Goal: Task Accomplishment & Management: Manage account settings

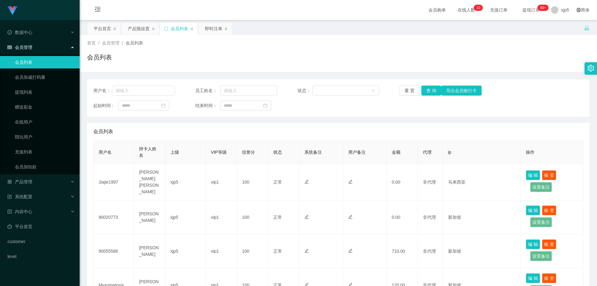
scroll to position [31, 0]
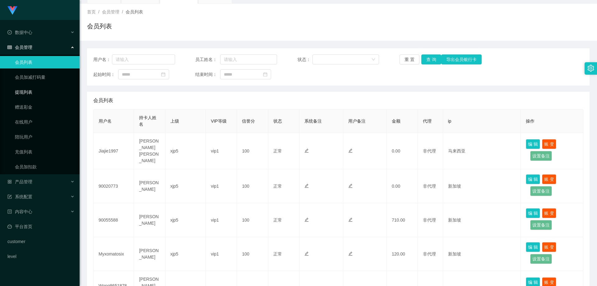
drag, startPoint x: 40, startPoint y: 89, endPoint x: 39, endPoint y: 69, distance: 19.9
click at [39, 89] on link "提现列表" at bounding box center [45, 92] width 60 height 12
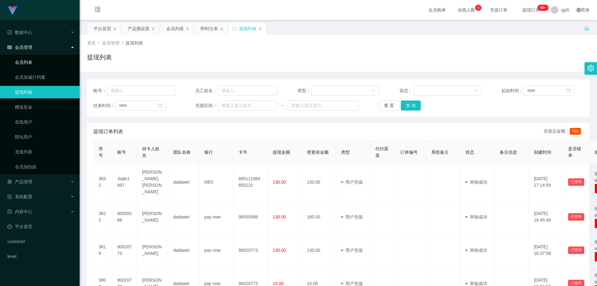
click at [40, 59] on link "会员列表" at bounding box center [45, 62] width 60 height 12
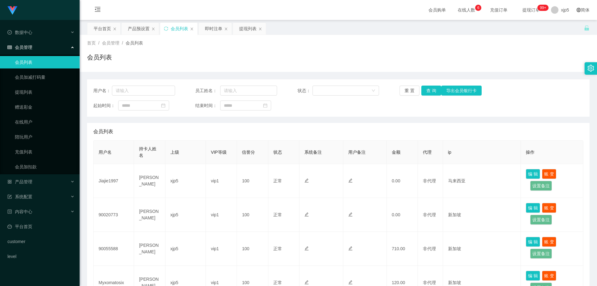
scroll to position [31, 0]
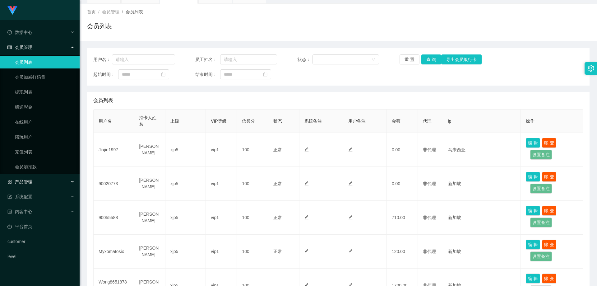
click at [39, 184] on div "产品管理" at bounding box center [40, 181] width 80 height 12
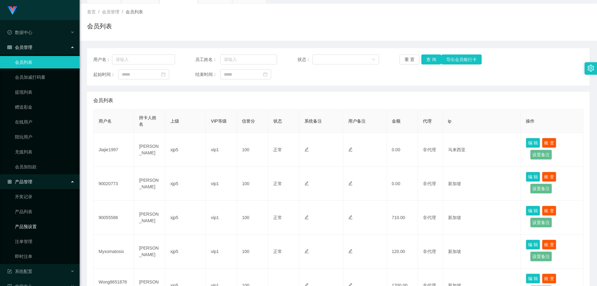
click at [37, 228] on link "产品预设置" at bounding box center [45, 226] width 60 height 12
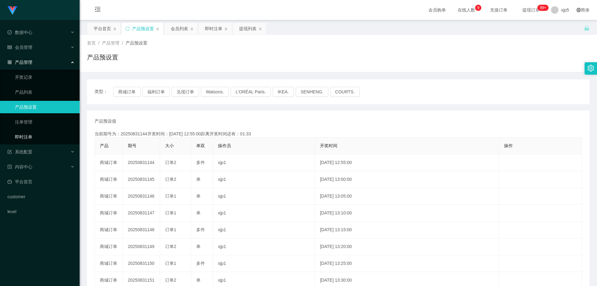
click at [36, 139] on link "即时注单" at bounding box center [45, 137] width 60 height 12
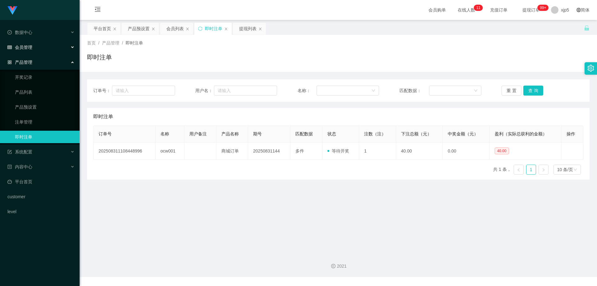
click at [34, 50] on div "会员管理" at bounding box center [40, 47] width 80 height 12
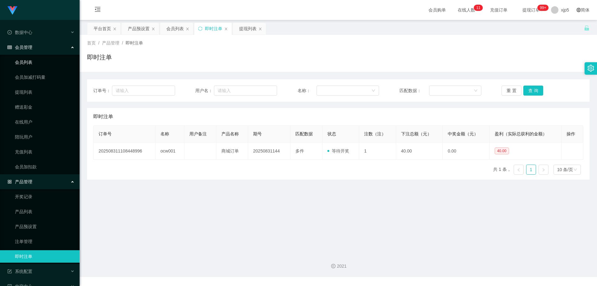
click at [35, 63] on link "会员列表" at bounding box center [45, 62] width 60 height 12
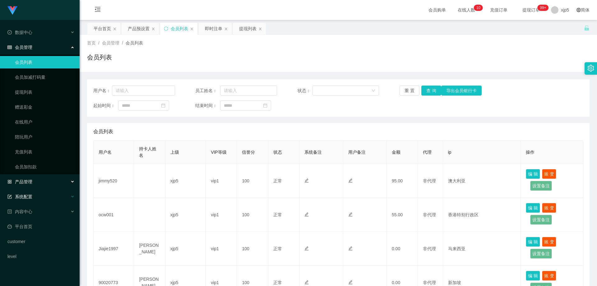
drag, startPoint x: 34, startPoint y: 183, endPoint x: 41, endPoint y: 194, distance: 13.0
click at [34, 183] on div "产品管理" at bounding box center [40, 181] width 80 height 12
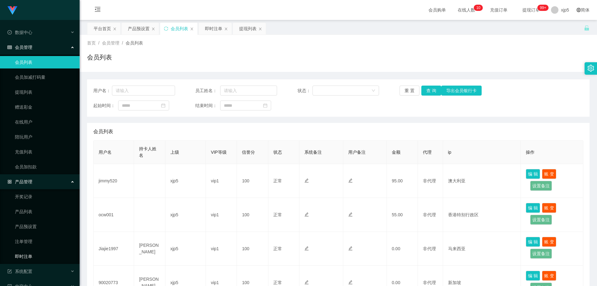
click at [37, 257] on link "即时注单" at bounding box center [45, 256] width 60 height 12
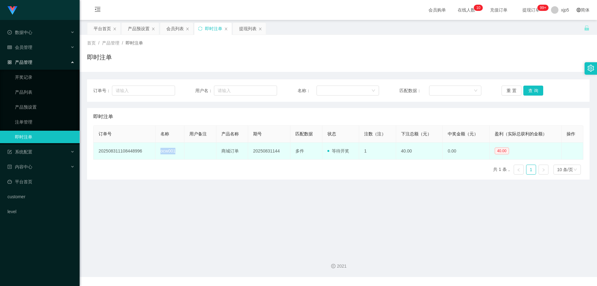
drag, startPoint x: 181, startPoint y: 151, endPoint x: 157, endPoint y: 152, distance: 24.6
click at [157, 152] on td "ocw001" at bounding box center [169, 150] width 29 height 17
copy td "ocw001"
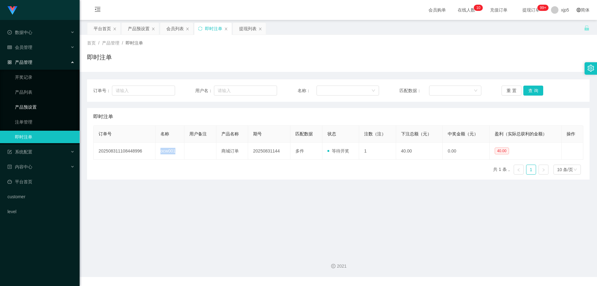
click at [34, 107] on link "产品预设置" at bounding box center [45, 107] width 60 height 12
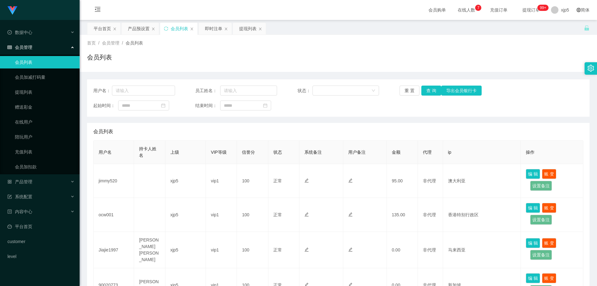
scroll to position [31, 0]
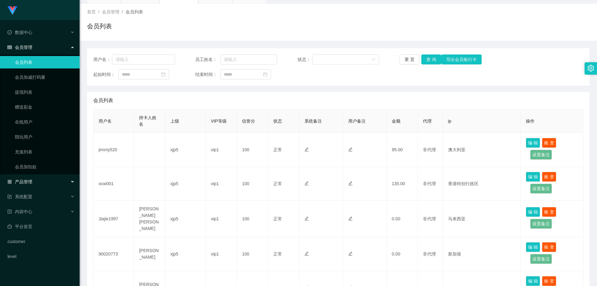
click at [40, 185] on div "产品管理" at bounding box center [40, 181] width 80 height 12
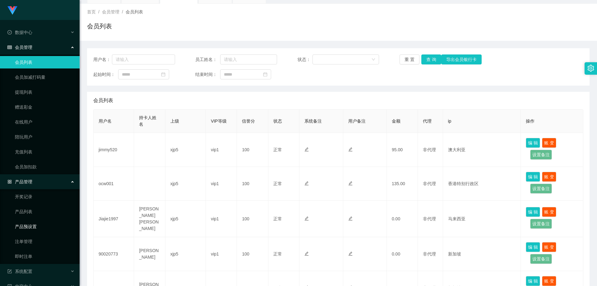
click at [44, 228] on link "产品预设置" at bounding box center [45, 226] width 60 height 12
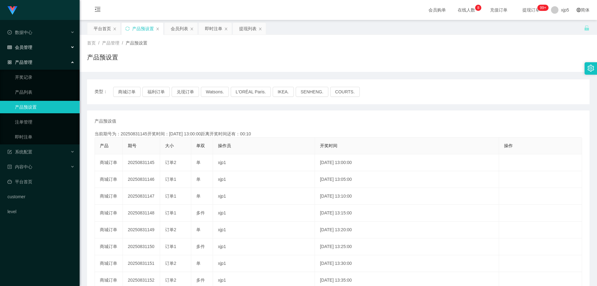
click at [34, 49] on div "会员管理" at bounding box center [40, 47] width 80 height 12
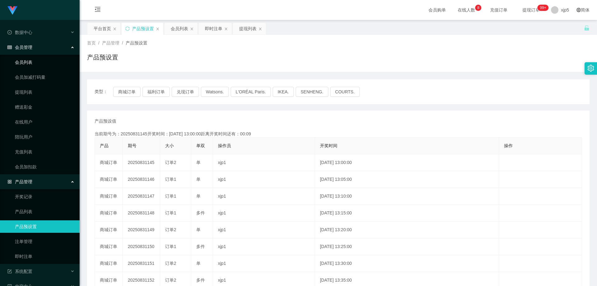
click at [34, 63] on link "会员列表" at bounding box center [45, 62] width 60 height 12
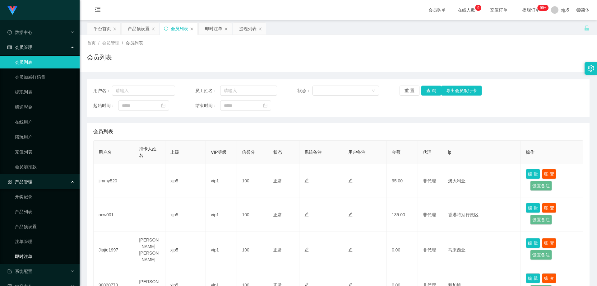
click at [39, 253] on link "即时注单" at bounding box center [45, 256] width 60 height 12
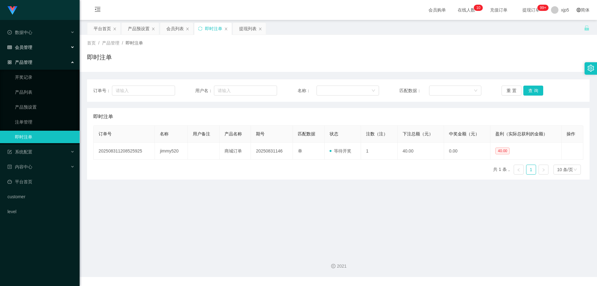
click at [30, 49] on span "会员管理" at bounding box center [19, 47] width 25 height 5
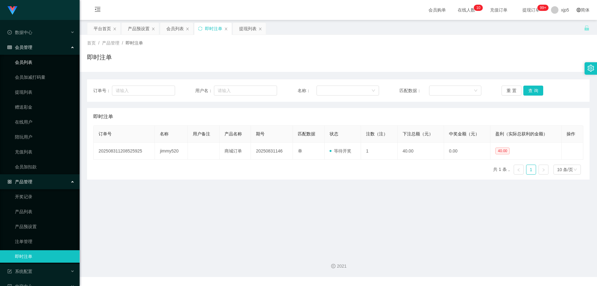
drag, startPoint x: 35, startPoint y: 63, endPoint x: 36, endPoint y: 11, distance: 52.2
click at [34, 63] on link "会员列表" at bounding box center [45, 62] width 60 height 12
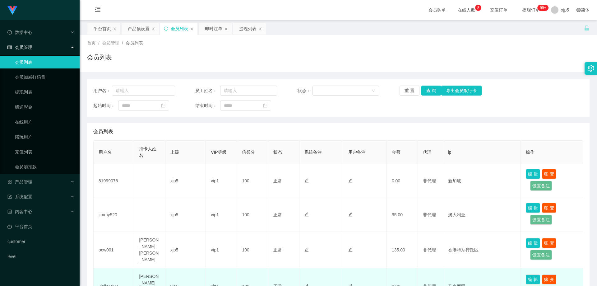
scroll to position [62, 0]
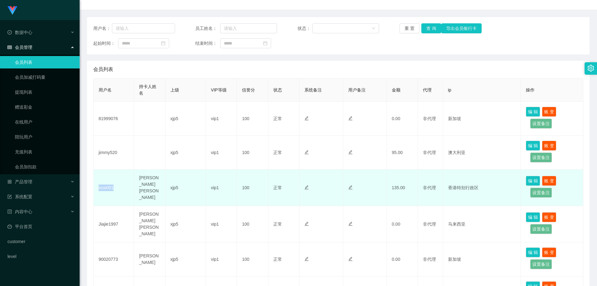
drag, startPoint x: 116, startPoint y: 188, endPoint x: 98, endPoint y: 188, distance: 18.0
click at [98, 188] on td "ocw001" at bounding box center [114, 187] width 40 height 36
copy td "ocw001"
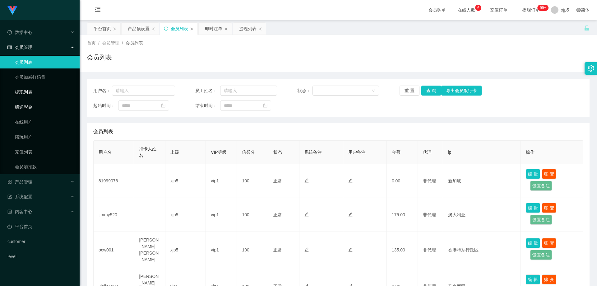
click at [30, 92] on link "提现列表" at bounding box center [45, 92] width 60 height 12
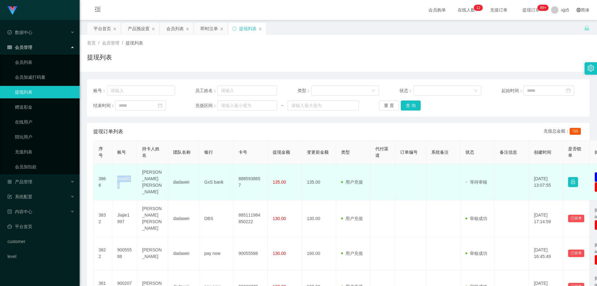
click at [114, 176] on td "ocw001" at bounding box center [124, 182] width 25 height 36
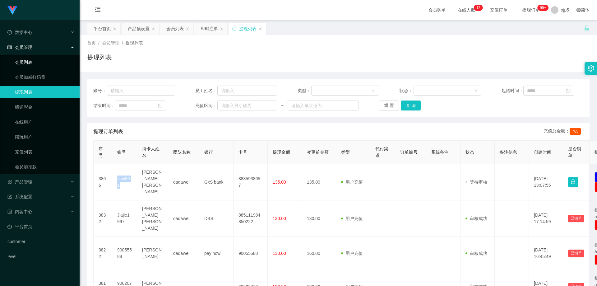
click at [31, 62] on link "会员列表" at bounding box center [45, 62] width 60 height 12
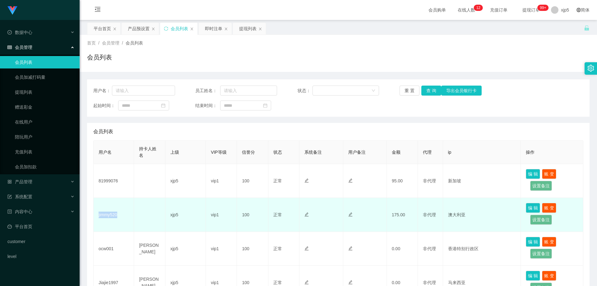
drag, startPoint x: 116, startPoint y: 216, endPoint x: 97, endPoint y: 213, distance: 18.5
click at [97, 213] on td "jimmy520" at bounding box center [114, 215] width 40 height 34
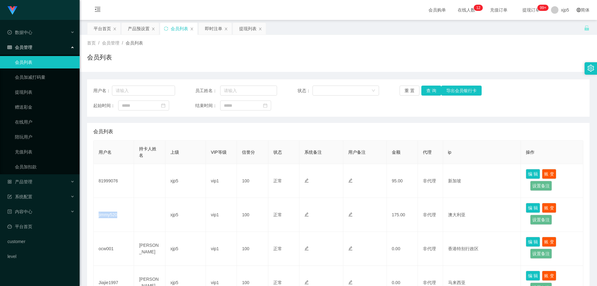
copy td "jimmy520"
click at [41, 179] on div "产品管理" at bounding box center [40, 181] width 80 height 12
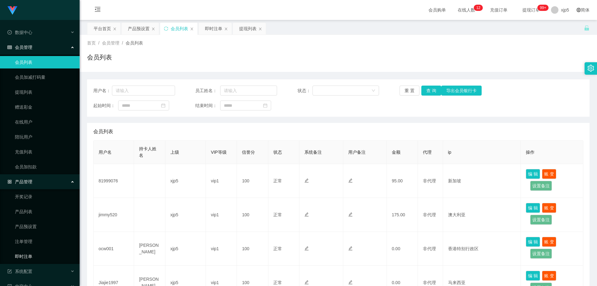
click at [31, 258] on link "即时注单" at bounding box center [45, 256] width 60 height 12
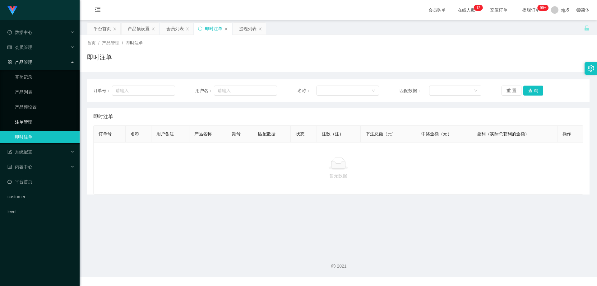
click at [39, 123] on link "注单管理" at bounding box center [45, 122] width 60 height 12
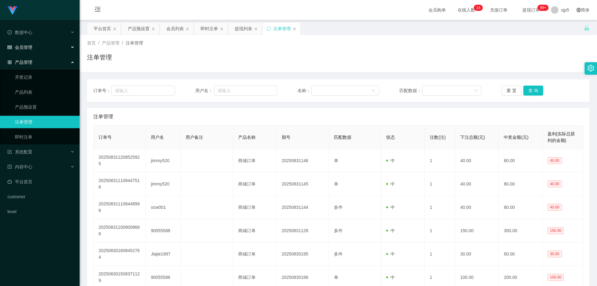
click at [30, 48] on span "会员管理" at bounding box center [19, 47] width 25 height 5
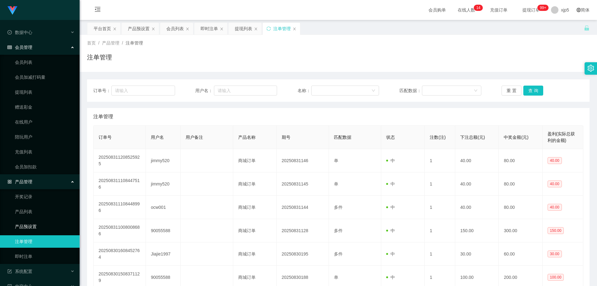
click at [33, 227] on link "产品预设置" at bounding box center [45, 226] width 60 height 12
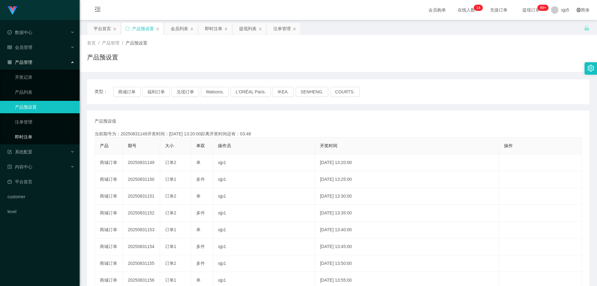
click at [39, 140] on link "即时注单" at bounding box center [45, 137] width 60 height 12
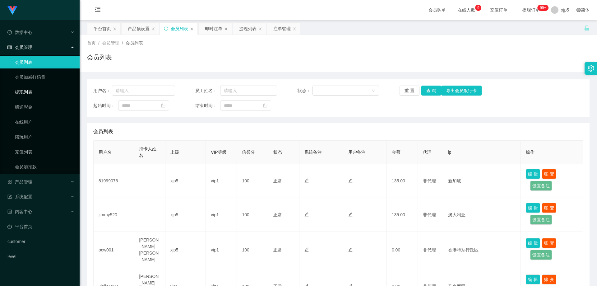
click at [37, 94] on link "提现列表" at bounding box center [45, 92] width 60 height 12
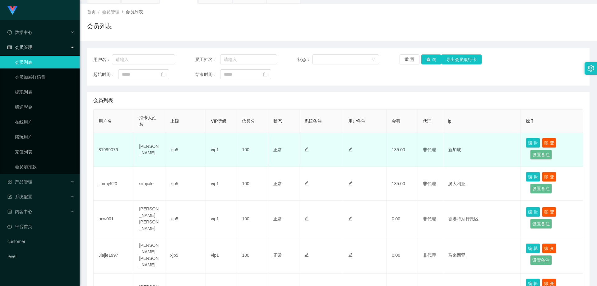
scroll to position [62, 0]
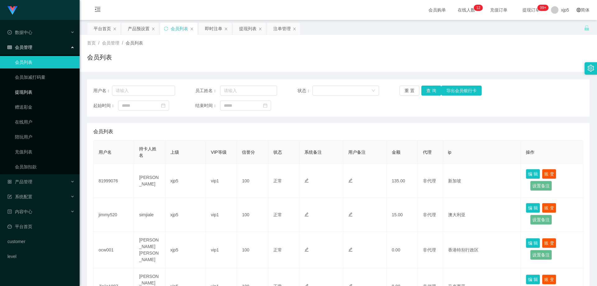
click at [30, 92] on link "提现列表" at bounding box center [45, 92] width 60 height 12
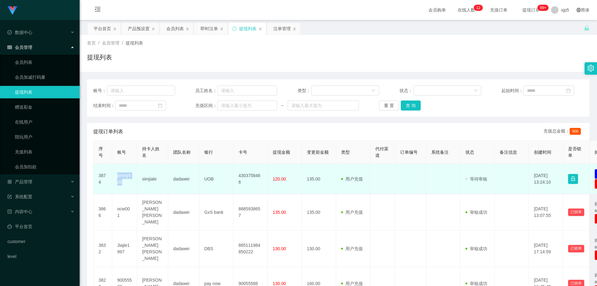
drag, startPoint x: 130, startPoint y: 182, endPoint x: 117, endPoint y: 177, distance: 14.0
click at [117, 177] on td "jimmy520" at bounding box center [124, 179] width 25 height 30
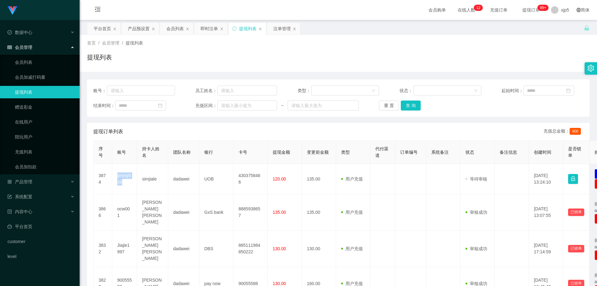
copy td "jimmy520"
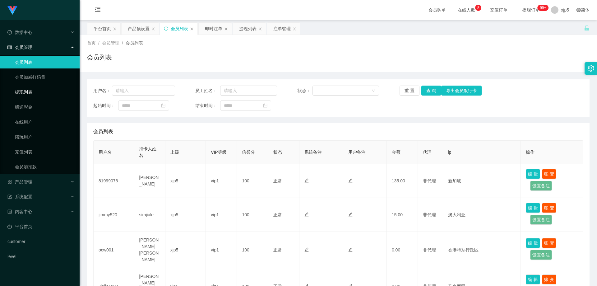
click at [31, 96] on link "提现列表" at bounding box center [45, 92] width 60 height 12
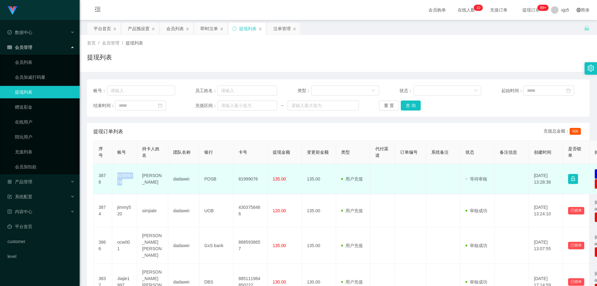
drag, startPoint x: 128, startPoint y: 184, endPoint x: 116, endPoint y: 177, distance: 13.9
click at [116, 177] on td "81999076" at bounding box center [124, 179] width 25 height 30
click at [129, 181] on td "81999076" at bounding box center [124, 179] width 25 height 30
drag, startPoint x: 122, startPoint y: 182, endPoint x: 116, endPoint y: 178, distance: 7.7
click at [116, 178] on td "81999076" at bounding box center [124, 179] width 25 height 30
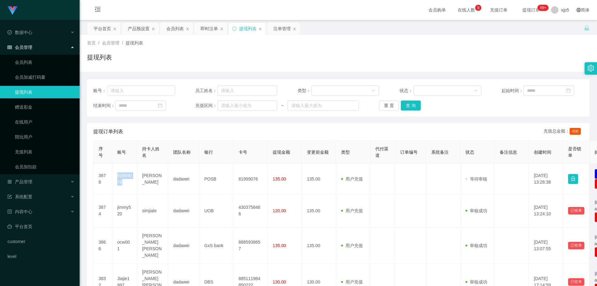
copy td "81999076"
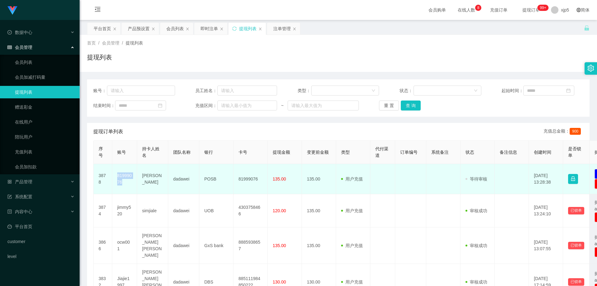
drag, startPoint x: 129, startPoint y: 185, endPoint x: 129, endPoint y: 177, distance: 7.8
click at [129, 185] on td "81999076" at bounding box center [124, 179] width 25 height 30
click at [132, 180] on td "81999076" at bounding box center [124, 179] width 25 height 30
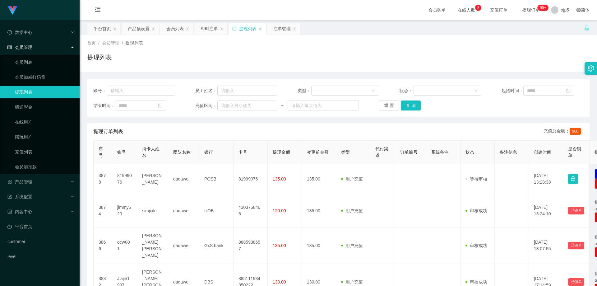
scroll to position [31, 0]
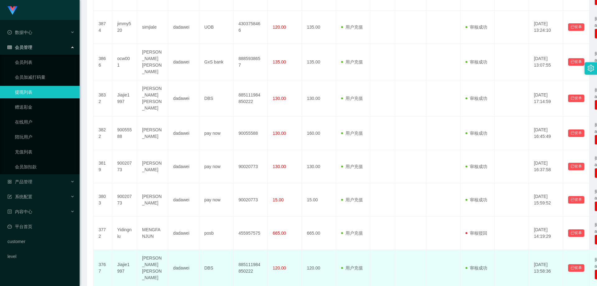
scroll to position [260, 0]
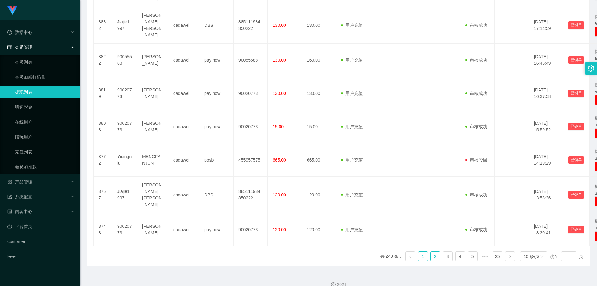
click at [431, 251] on link "2" at bounding box center [435, 255] width 9 height 9
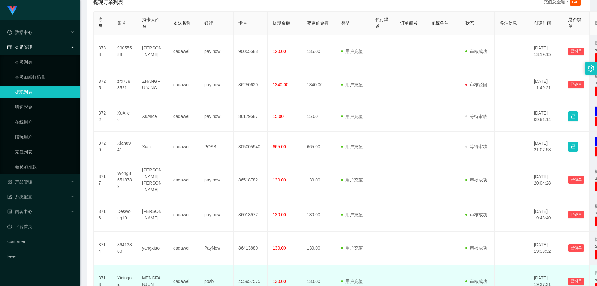
scroll to position [253, 0]
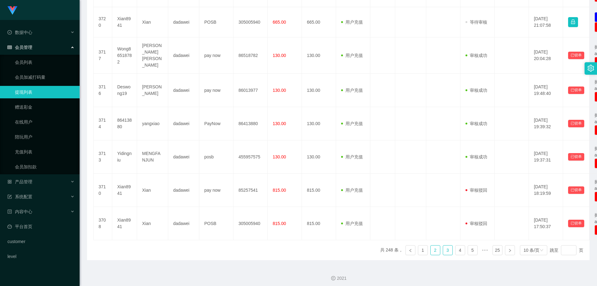
click at [444, 247] on link "3" at bounding box center [447, 249] width 9 height 9
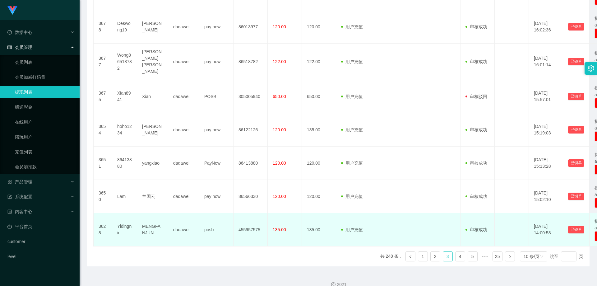
scroll to position [260, 0]
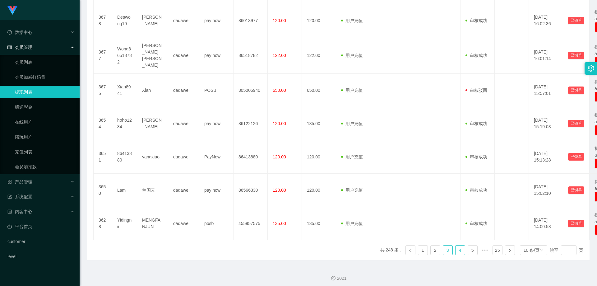
click at [455, 245] on link "4" at bounding box center [459, 249] width 9 height 9
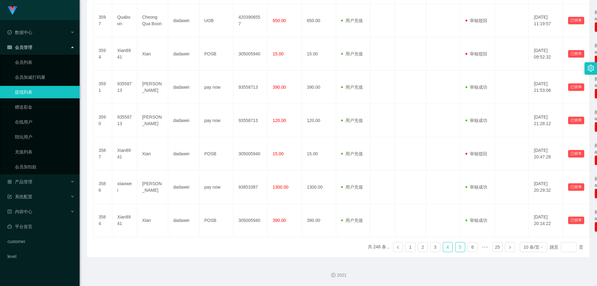
click at [455, 245] on link "5" at bounding box center [459, 246] width 9 height 9
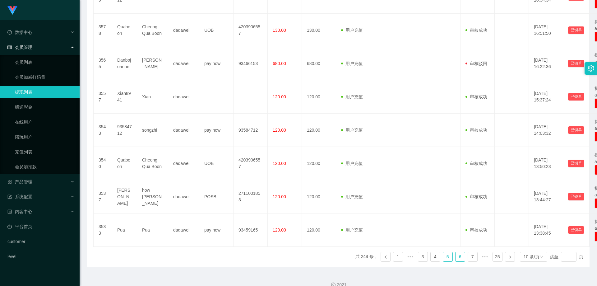
click at [456, 252] on link "6" at bounding box center [459, 256] width 9 height 9
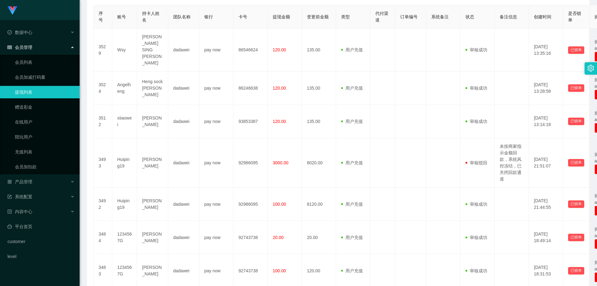
scroll to position [276, 0]
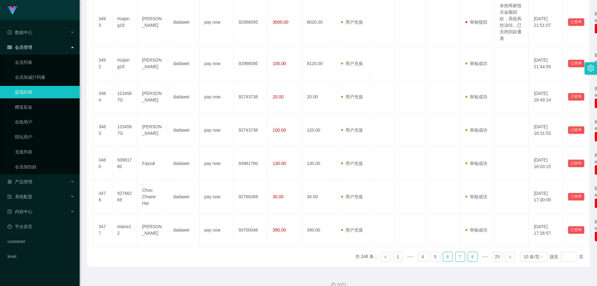
click at [455, 252] on link "7" at bounding box center [459, 256] width 9 height 9
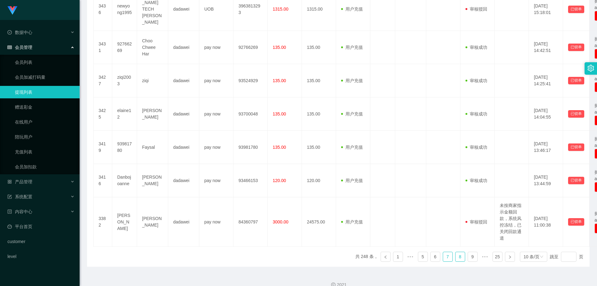
click at [456, 252] on link "8" at bounding box center [459, 256] width 9 height 9
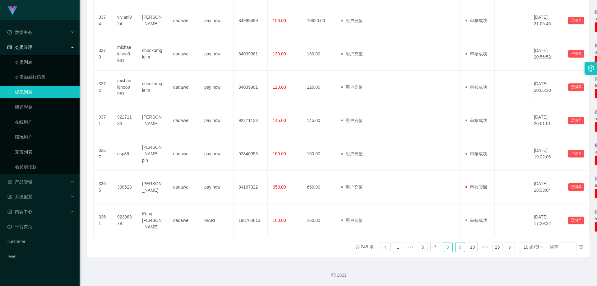
click at [455, 249] on link "9" at bounding box center [459, 246] width 9 height 9
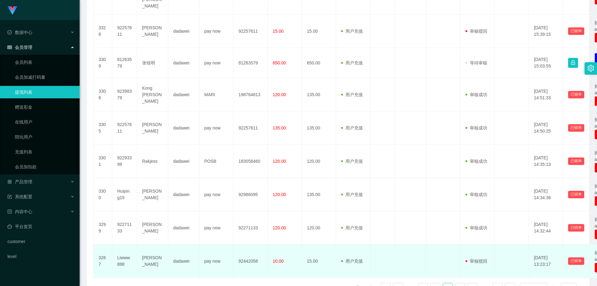
scroll to position [250, 0]
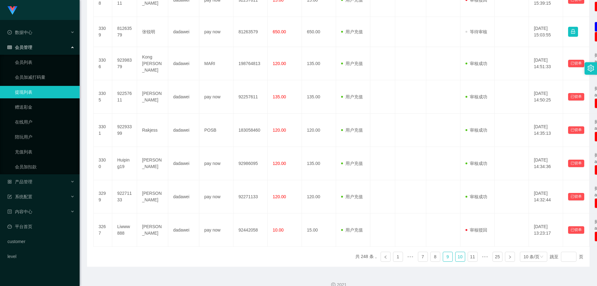
drag, startPoint x: 460, startPoint y: 245, endPoint x: 459, endPoint y: 241, distance: 4.8
click at [460, 252] on link "10" at bounding box center [459, 256] width 9 height 9
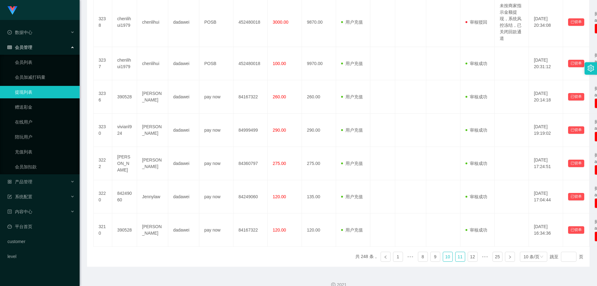
click at [458, 252] on link "11" at bounding box center [459, 256] width 9 height 9
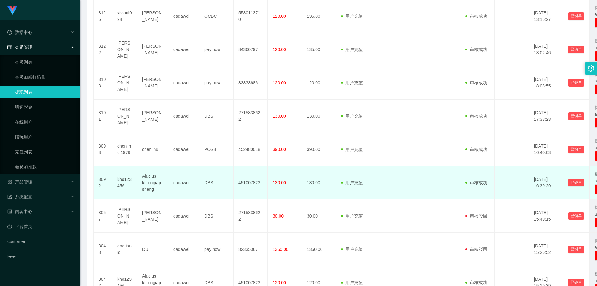
scroll to position [260, 0]
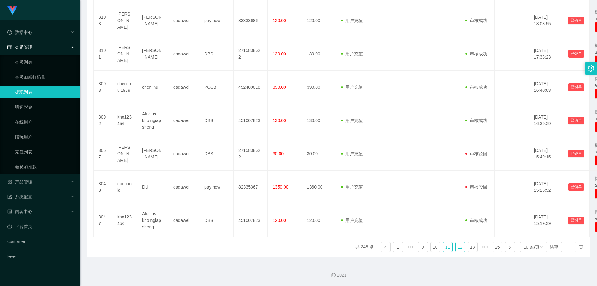
click at [457, 248] on link "12" at bounding box center [459, 246] width 9 height 9
click at [459, 247] on link "13" at bounding box center [459, 246] width 9 height 9
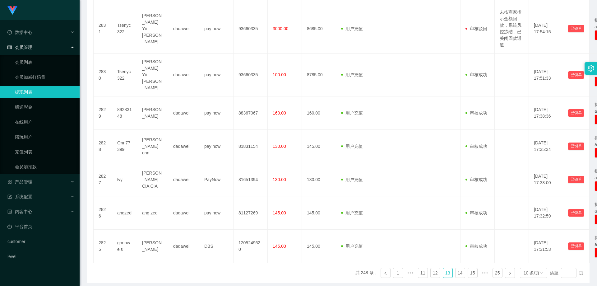
scroll to position [276, 0]
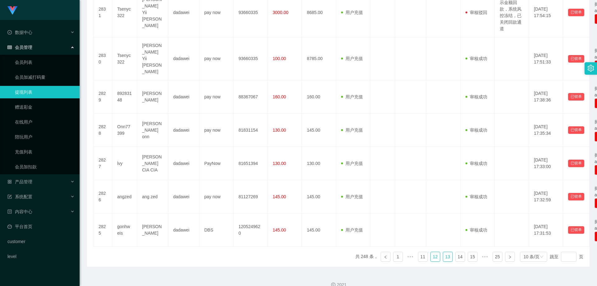
click at [435, 252] on link "12" at bounding box center [435, 256] width 9 height 9
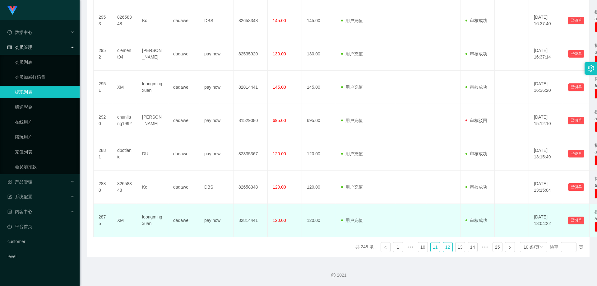
drag, startPoint x: 429, startPoint y: 248, endPoint x: 431, endPoint y: 237, distance: 11.4
click at [431, 248] on link "11" at bounding box center [435, 246] width 9 height 9
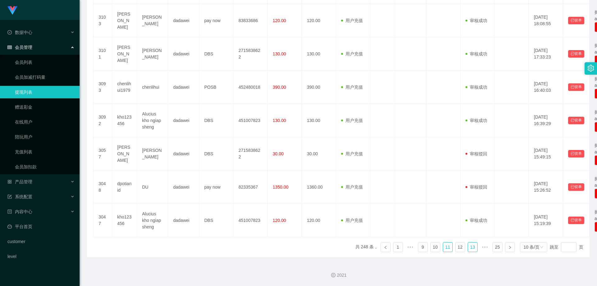
click at [468, 247] on link "13" at bounding box center [472, 246] width 9 height 9
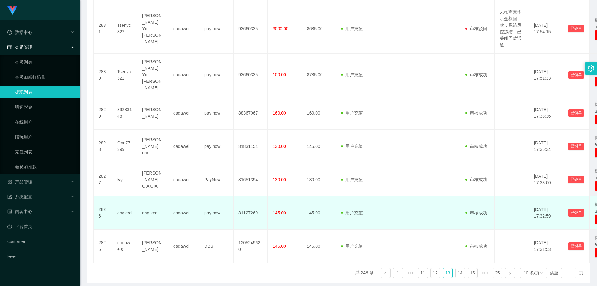
scroll to position [276, 0]
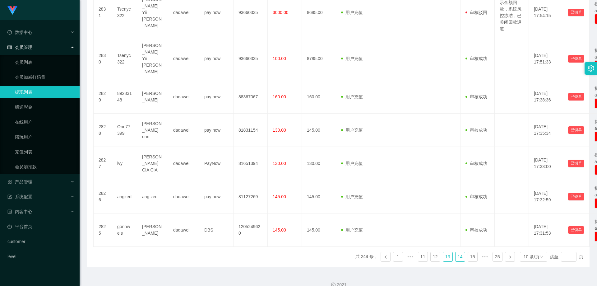
click at [456, 252] on link "14" at bounding box center [459, 256] width 9 height 9
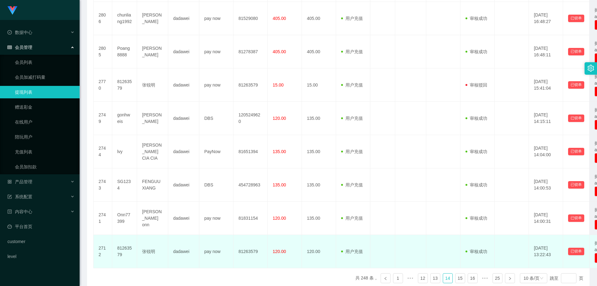
scroll to position [260, 0]
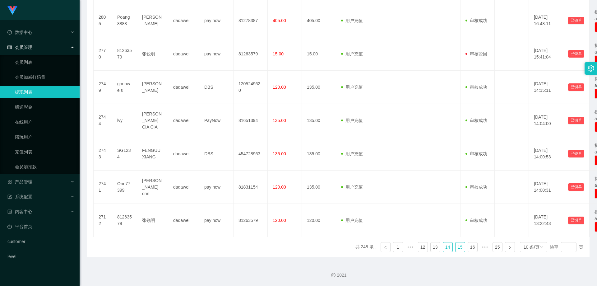
click at [461, 247] on li "15" at bounding box center [460, 247] width 10 height 10
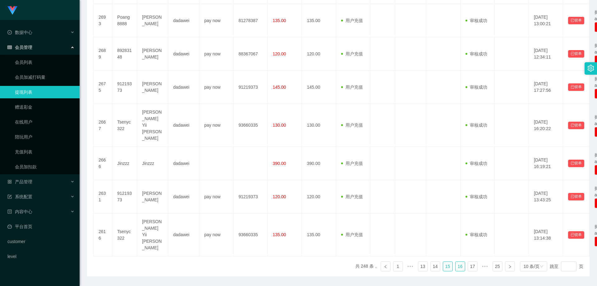
click at [461, 261] on link "16" at bounding box center [459, 265] width 9 height 9
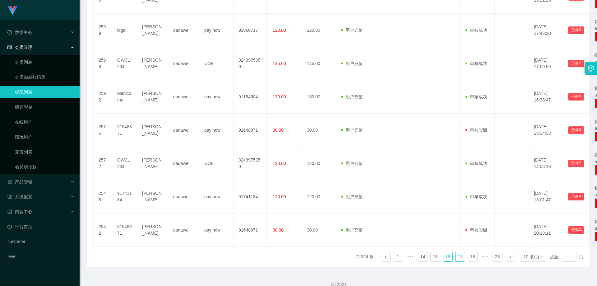
click at [460, 252] on link "17" at bounding box center [459, 256] width 9 height 9
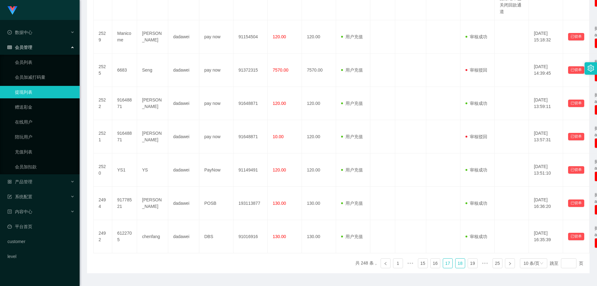
click at [458, 259] on link "18" at bounding box center [459, 262] width 9 height 9
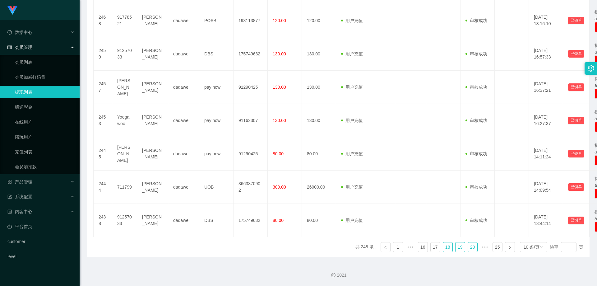
click at [459, 247] on link "19" at bounding box center [459, 246] width 9 height 9
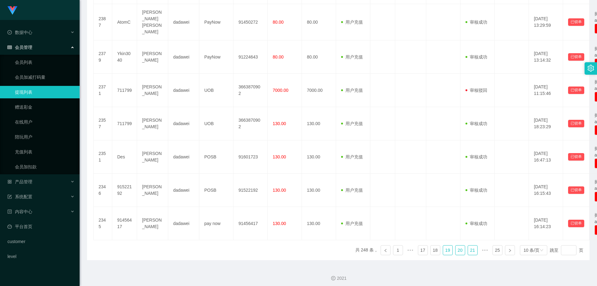
click at [459, 248] on link "20" at bounding box center [459, 249] width 9 height 9
click at [457, 251] on link "21" at bounding box center [459, 249] width 9 height 9
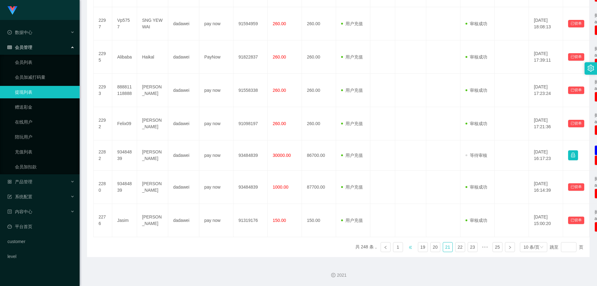
click at [408, 249] on span "•••" at bounding box center [410, 247] width 10 height 10
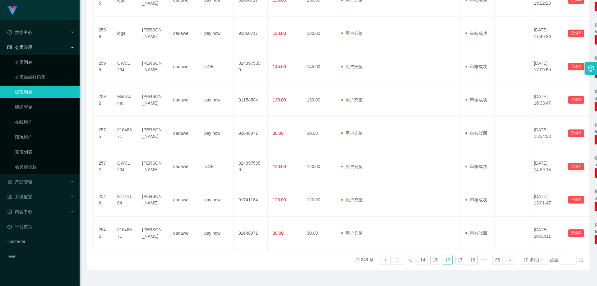
click at [410, 255] on span "•••" at bounding box center [410, 260] width 10 height 10
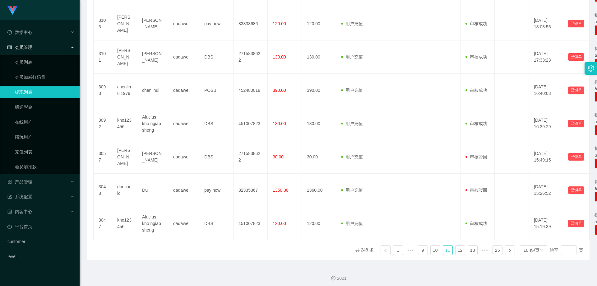
click at [444, 251] on link "11" at bounding box center [447, 249] width 9 height 9
click at [395, 250] on link "1" at bounding box center [397, 249] width 9 height 9
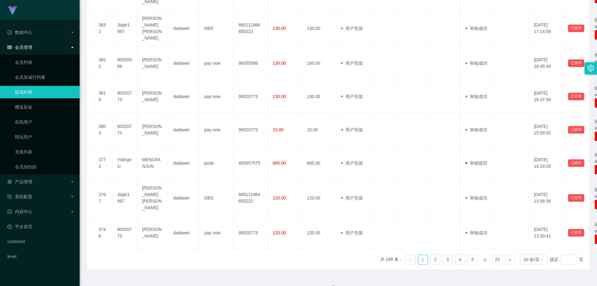
click at [481, 254] on span "•••" at bounding box center [485, 259] width 10 height 10
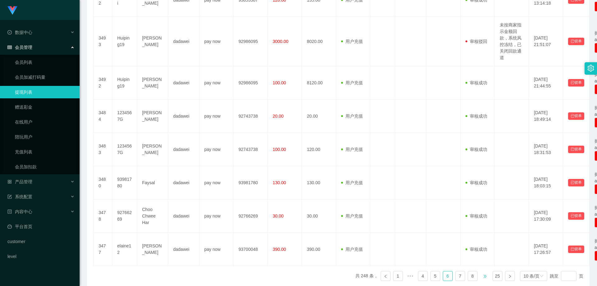
click at [480, 271] on span "•••" at bounding box center [485, 276] width 10 height 10
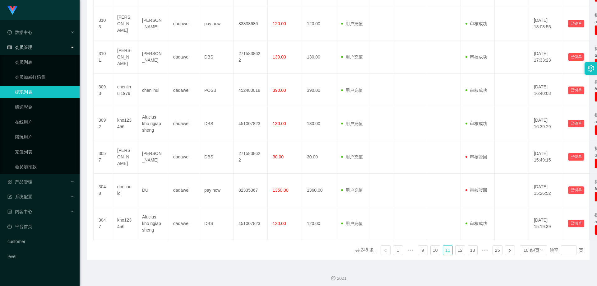
click at [446, 251] on link "11" at bounding box center [447, 249] width 9 height 9
